Goal: Information Seeking & Learning: Learn about a topic

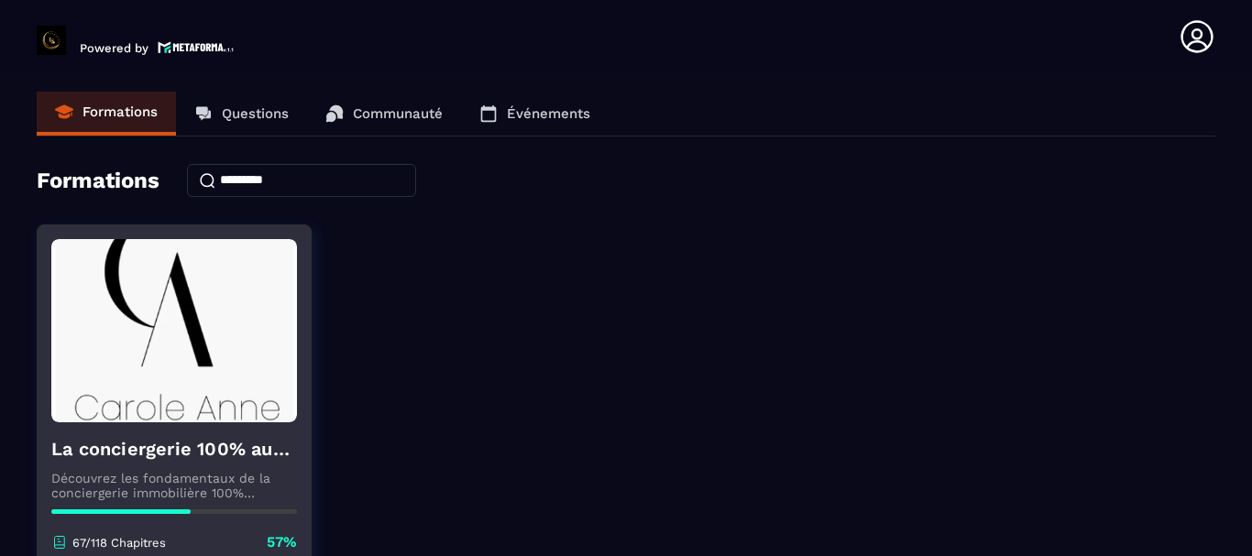
click at [292, 478] on p "Découvrez les fondamentaux de la conciergerie immobilière 100% automatisée. Cet…" at bounding box center [174, 485] width 246 height 29
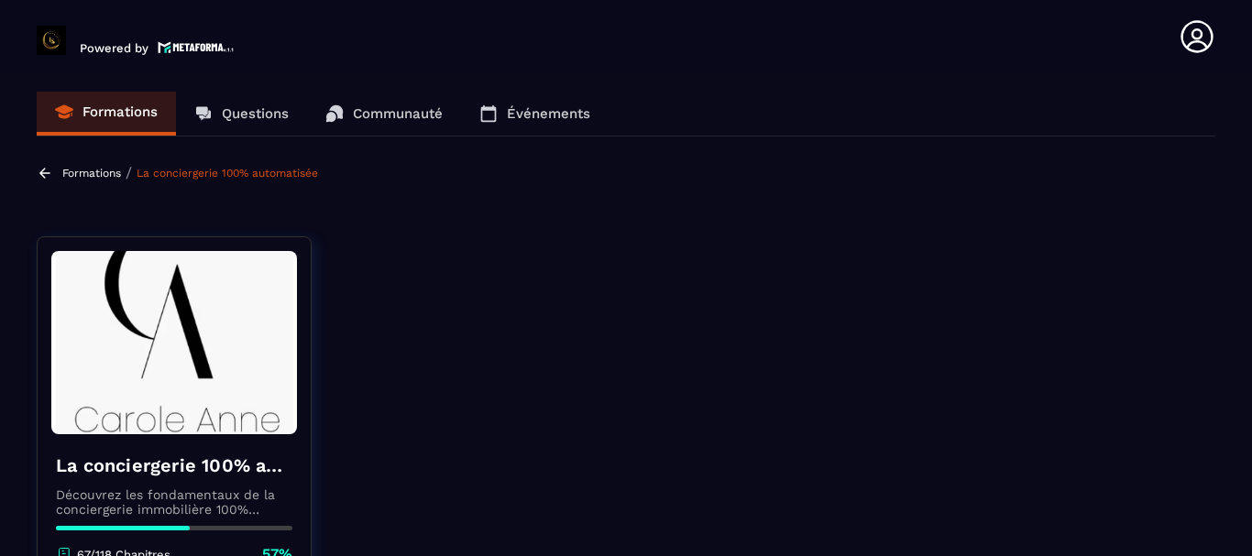
click at [272, 218] on section "Formations Questions Communauté Événements Formations / La conciergerie 100% au…" at bounding box center [626, 318] width 1252 height 490
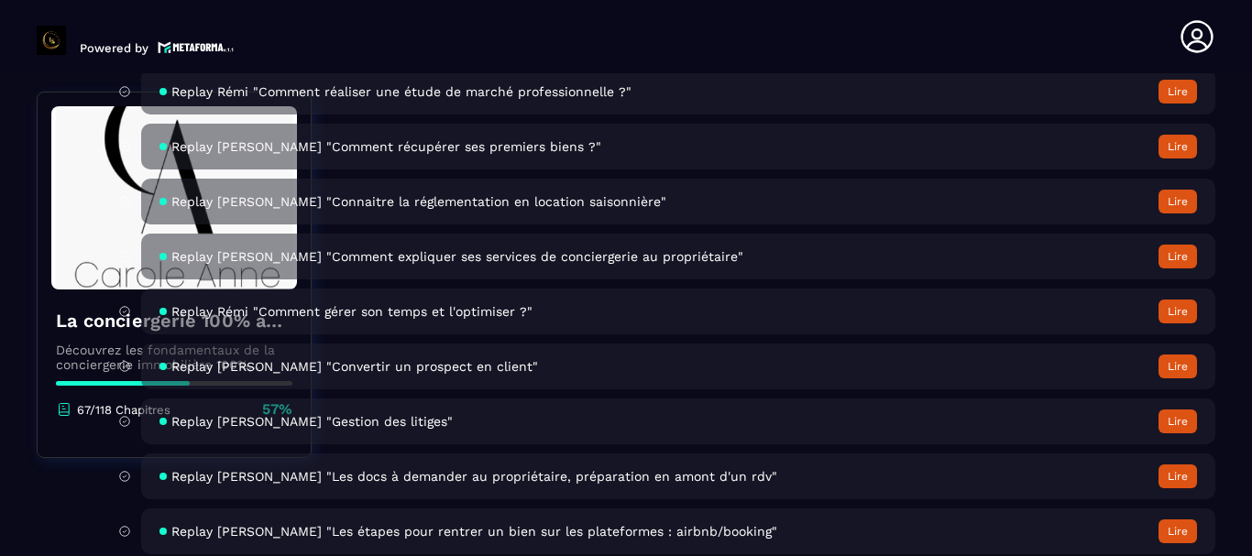
scroll to position [6390, 0]
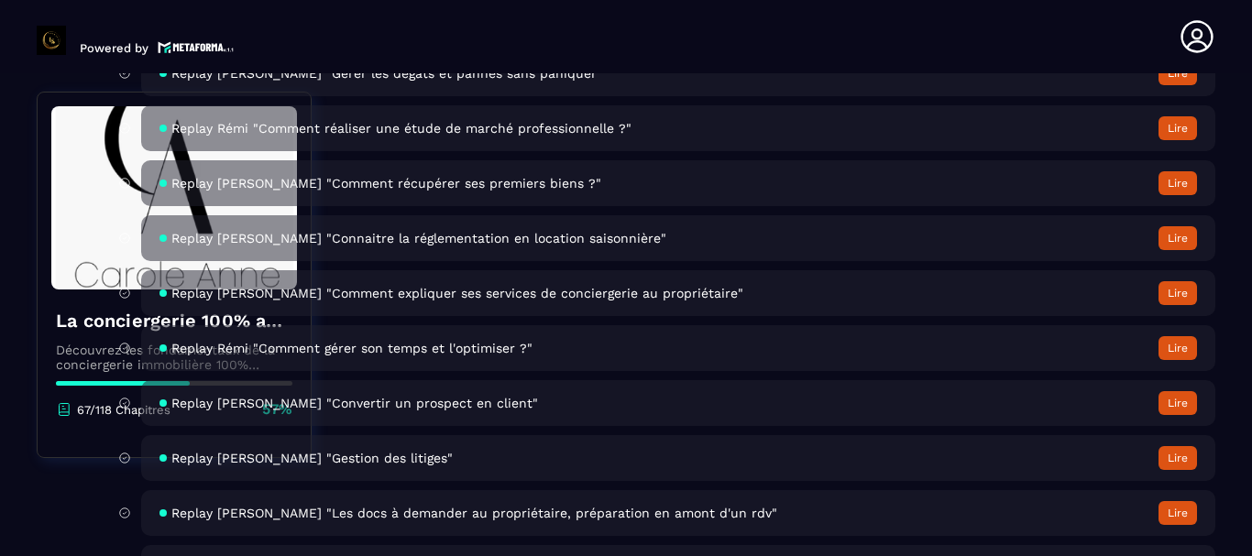
click at [385, 290] on span "Replay [PERSON_NAME] "Comment expliquer ses services de conciergerie au proprié…" at bounding box center [457, 293] width 572 height 15
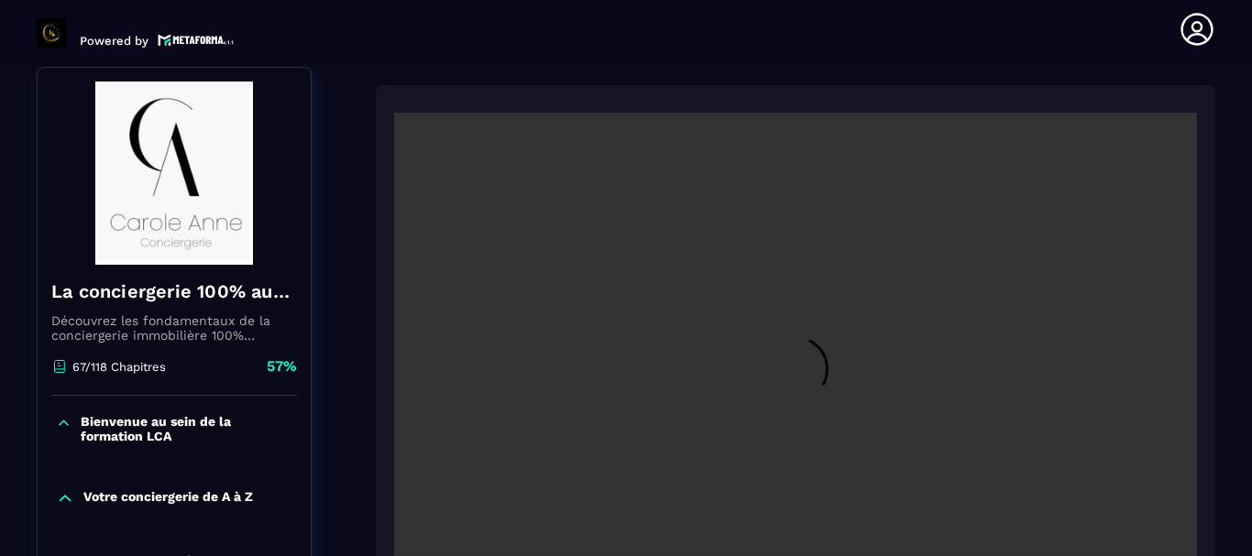
scroll to position [191, 0]
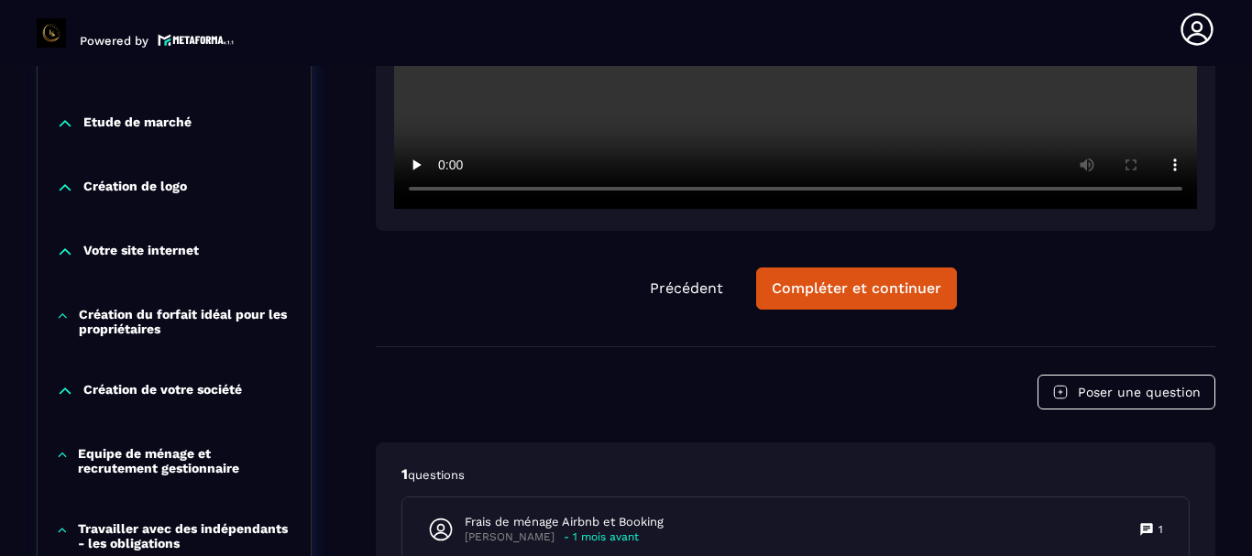
scroll to position [594, 0]
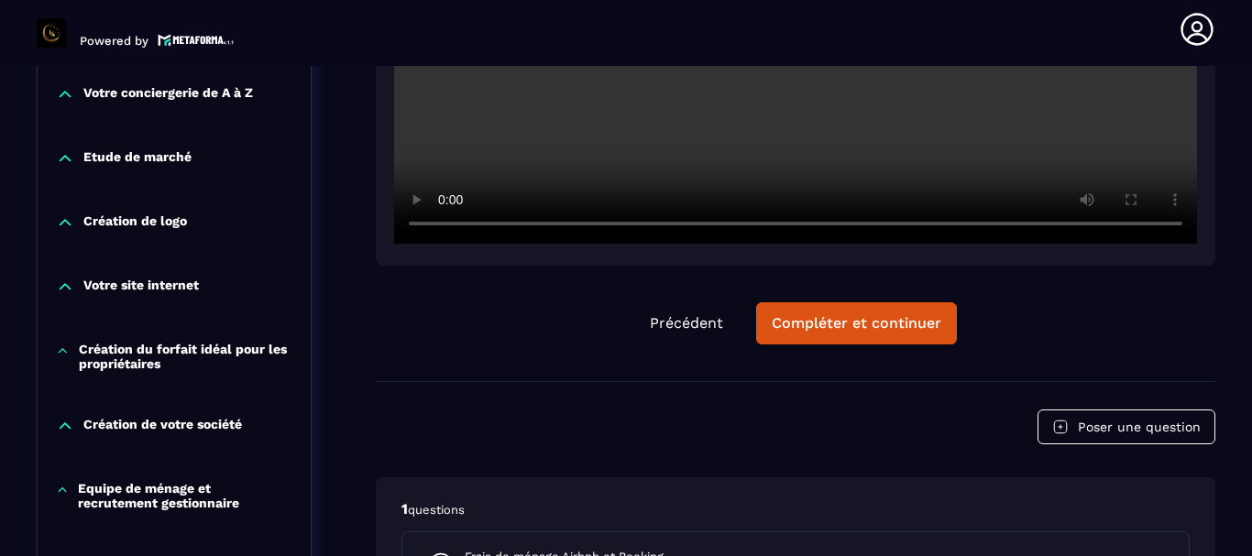
click at [75, 349] on div "Création du forfait idéal pour les propriétaires" at bounding box center [174, 356] width 273 height 29
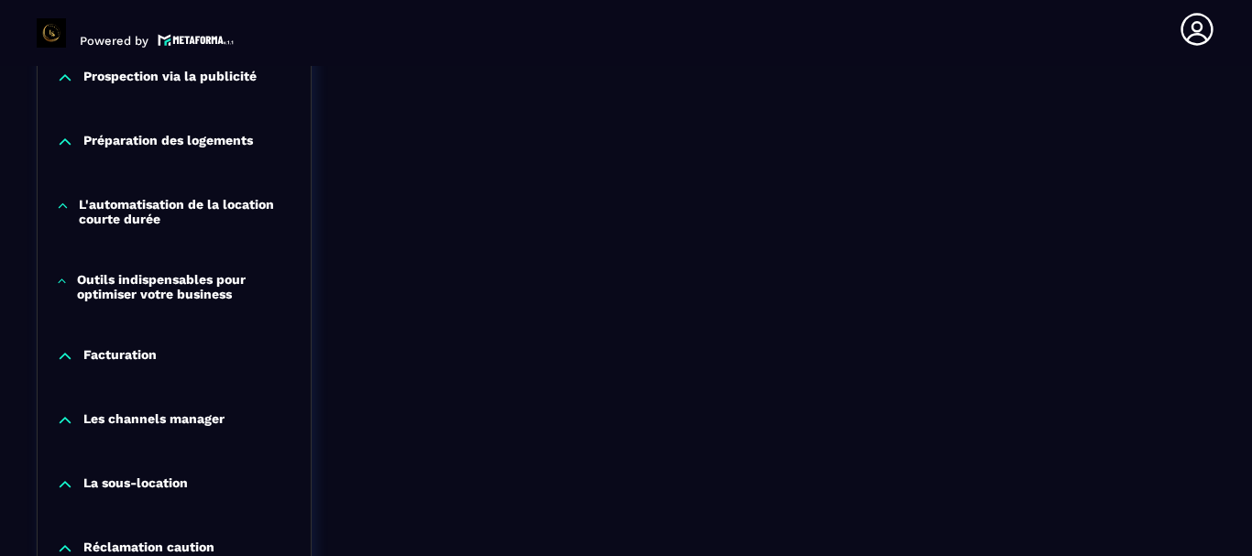
scroll to position [1510, 0]
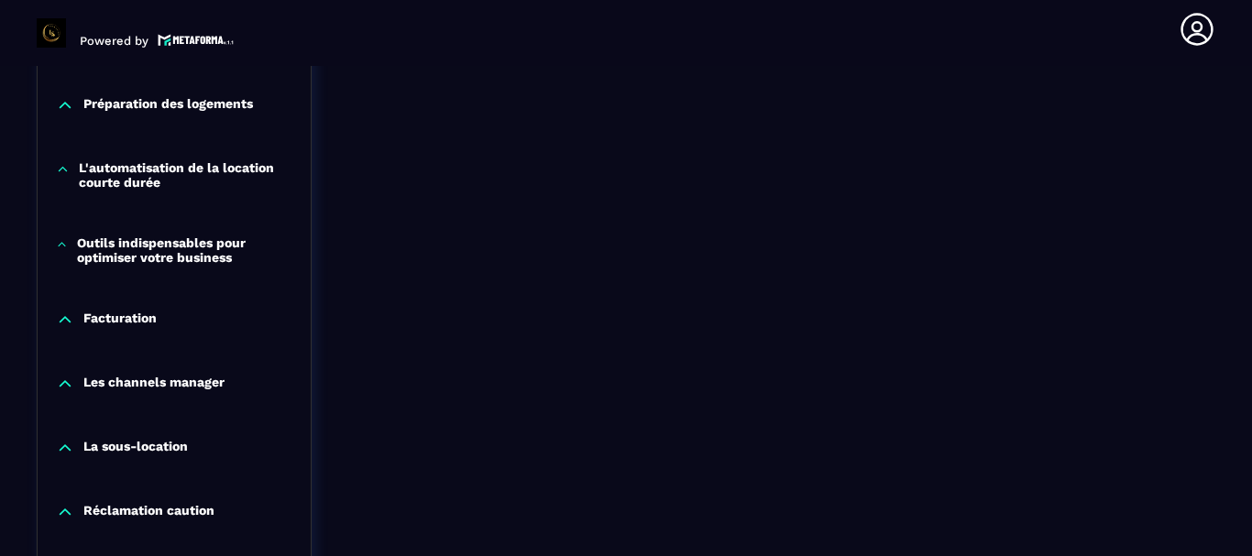
click at [146, 316] on p "Facturation" at bounding box center [119, 320] width 73 height 18
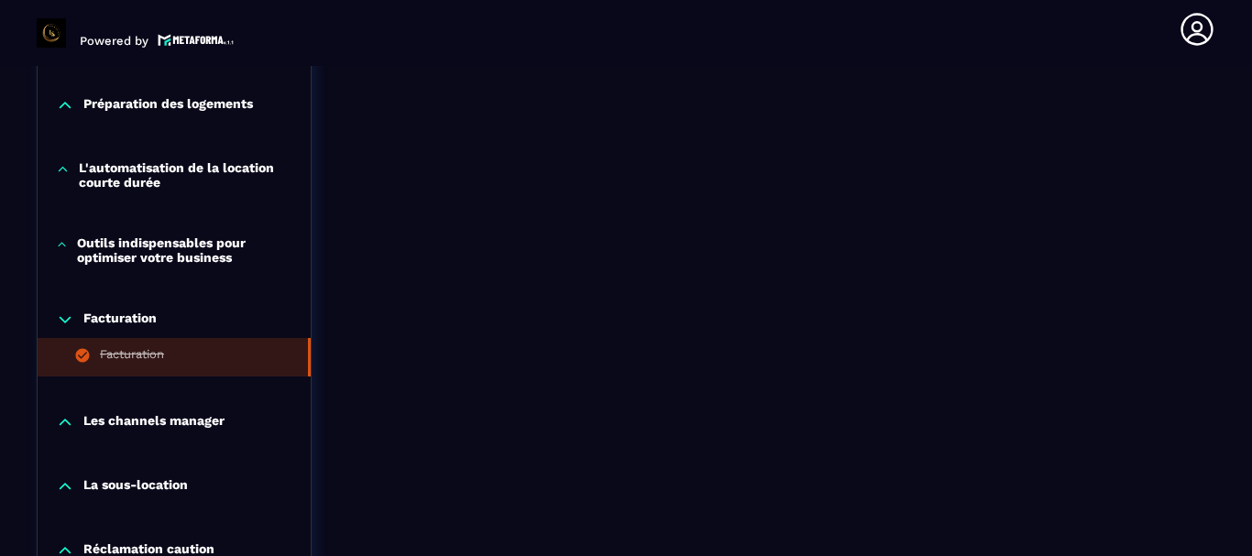
click at [142, 350] on div "Facturation" at bounding box center [132, 357] width 64 height 20
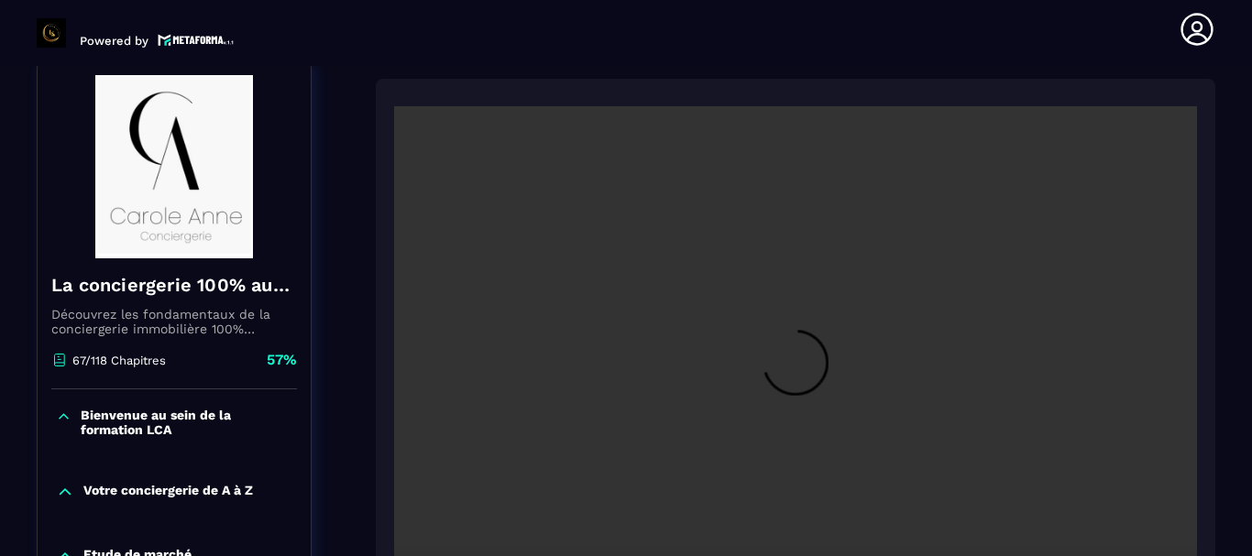
scroll to position [191, 0]
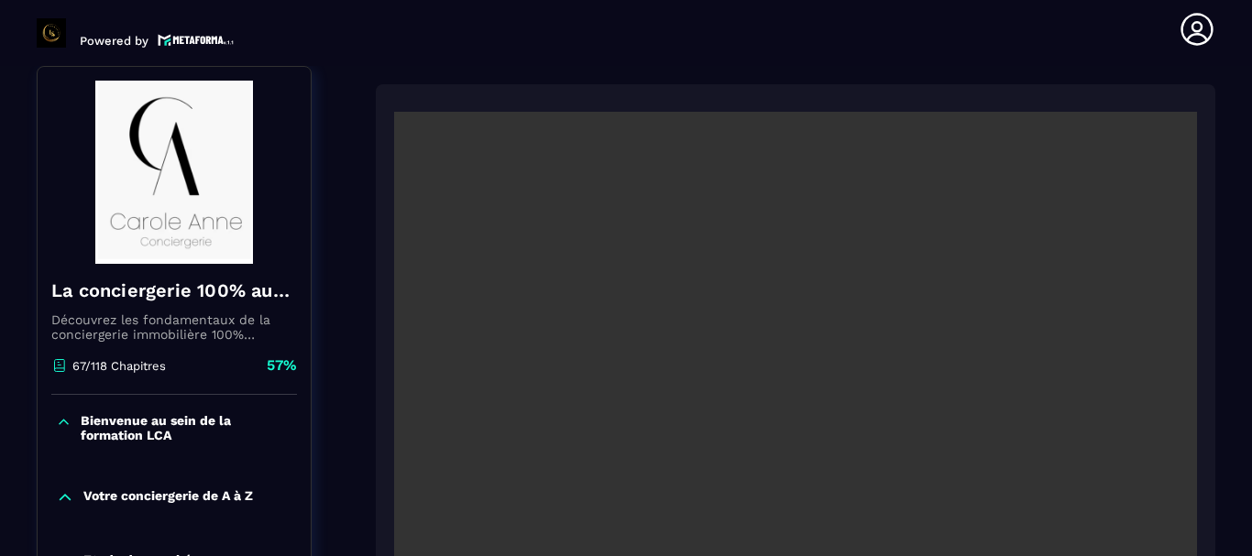
click at [1222, 163] on section "Formations Questions Communauté Événements Formations / La conciergerie 100% au…" at bounding box center [626, 311] width 1252 height 490
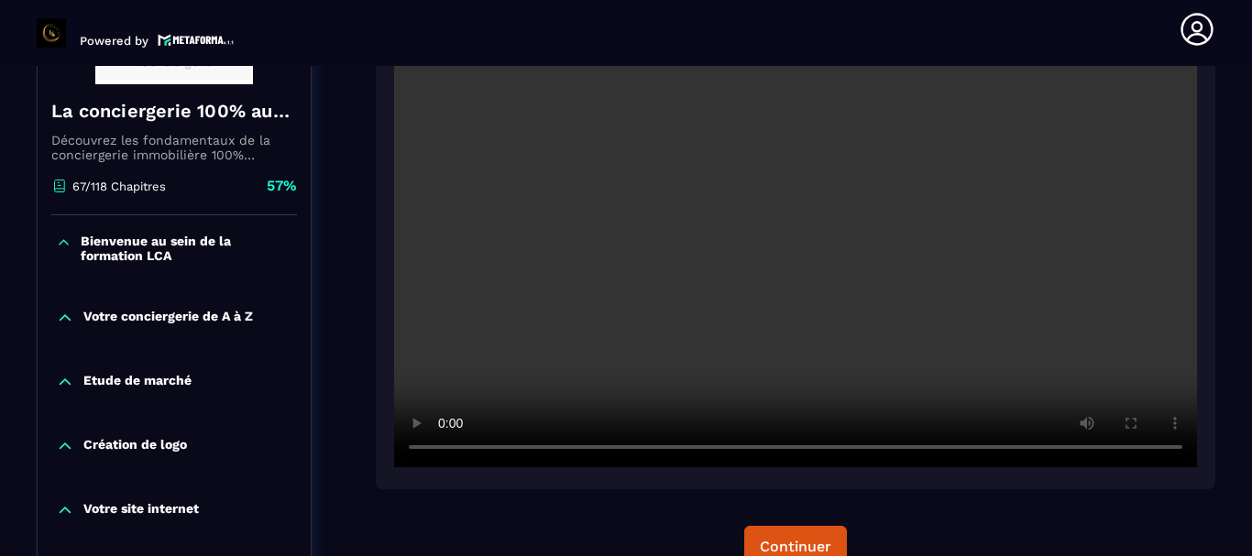
scroll to position [374, 0]
